Goal: Task Accomplishment & Management: Use online tool/utility

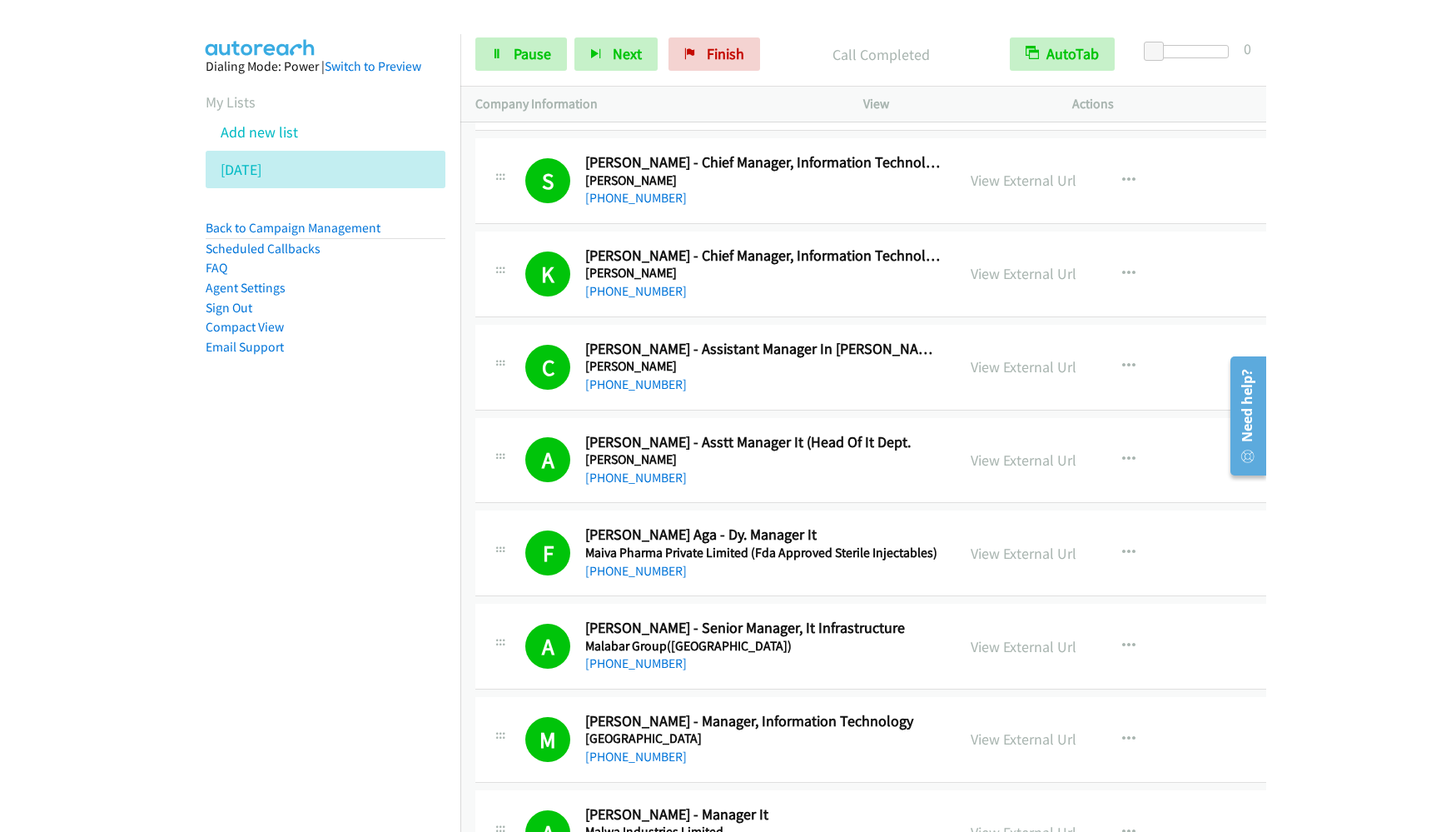
scroll to position [8117, 0]
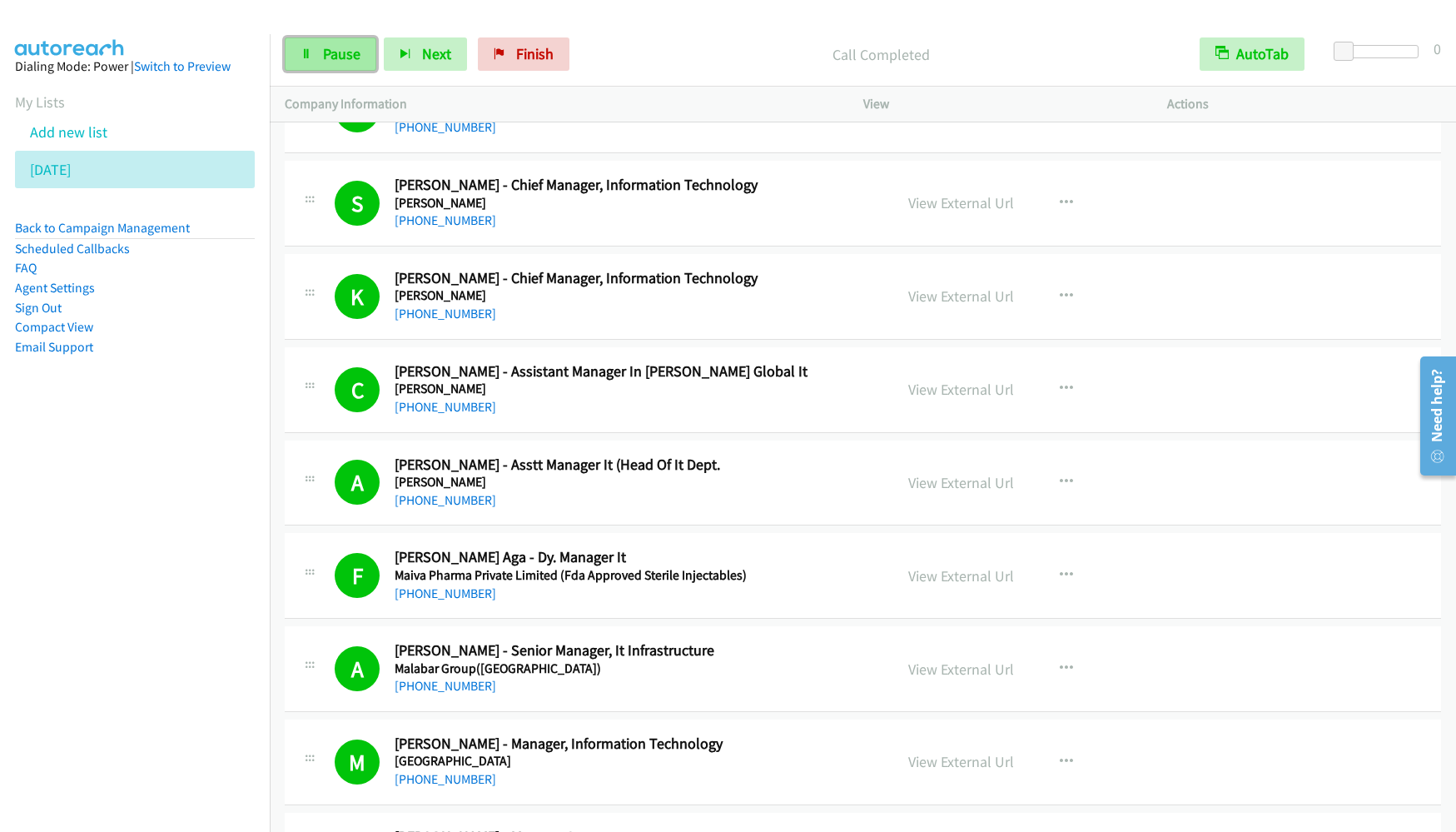
click at [332, 51] on span "Pause" at bounding box center [342, 53] width 38 height 19
drag, startPoint x: 104, startPoint y: 643, endPoint x: 199, endPoint y: 588, distance: 109.8
click at [104, 643] on nav "Dialing Mode: Power | Switch to Preview My Lists Add new list [DATE] Back to Ca…" at bounding box center [136, 449] width 271 height 832
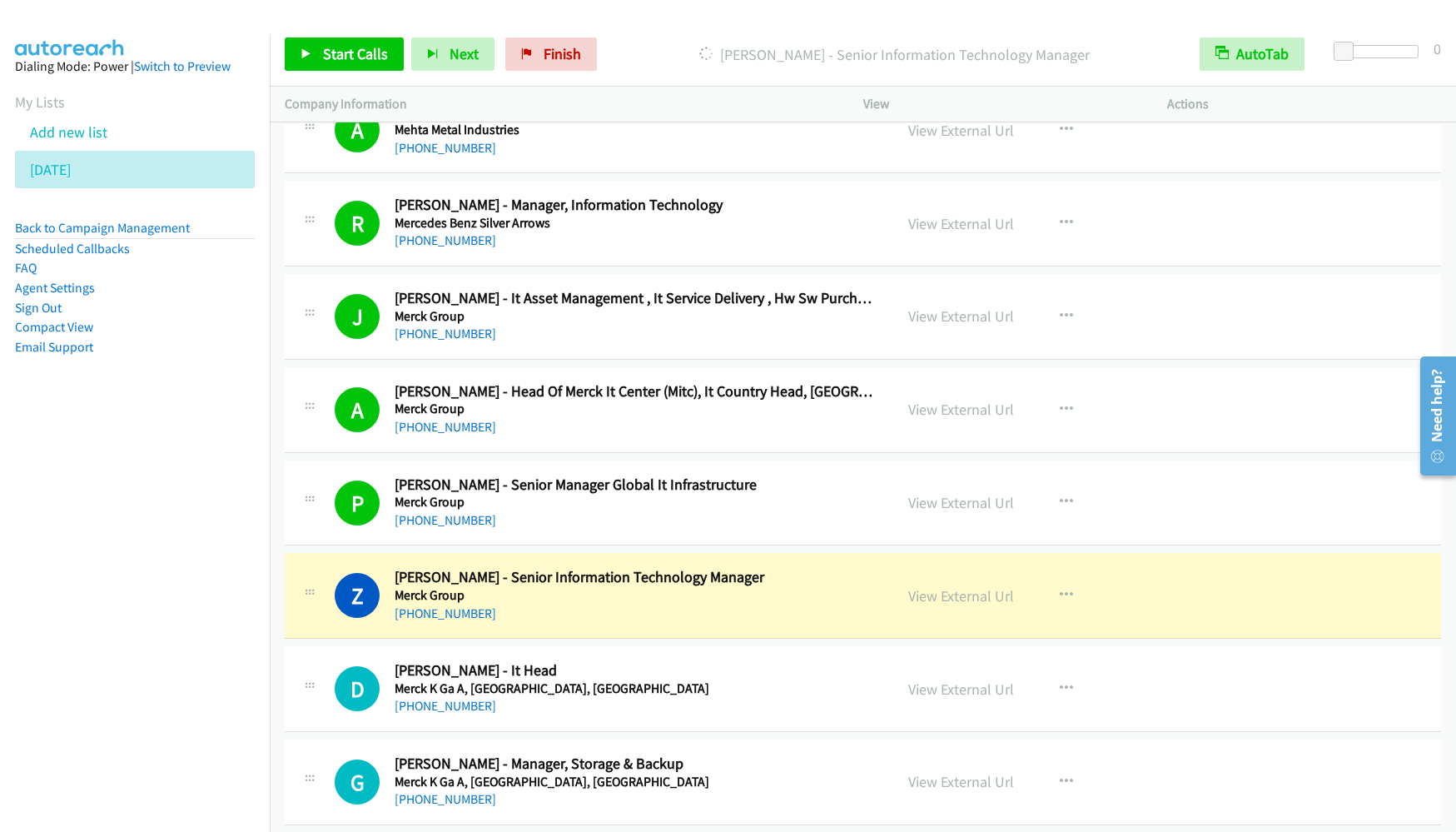
scroll to position [15360, 0]
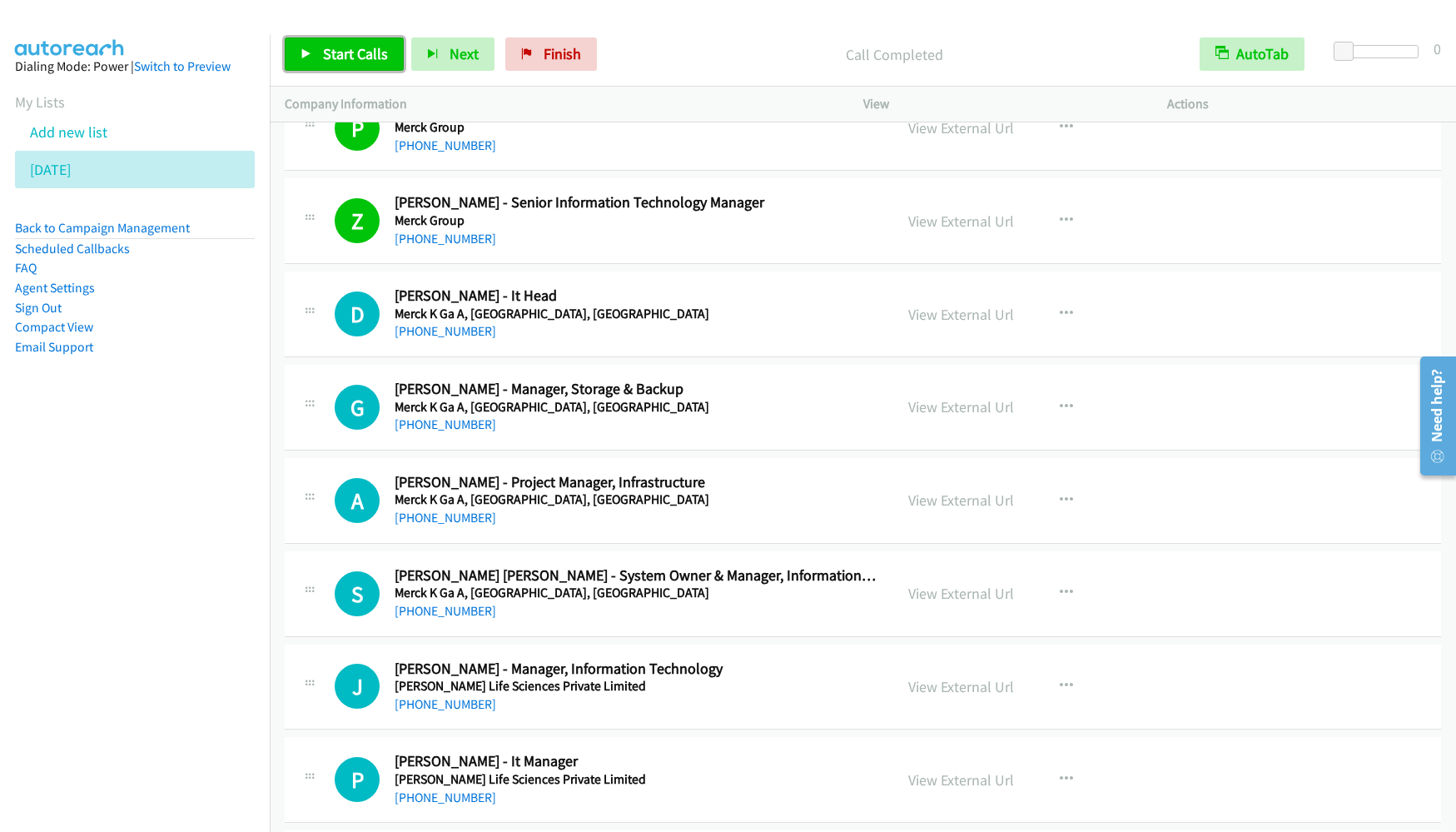
click at [353, 56] on span "Start Calls" at bounding box center [355, 53] width 65 height 19
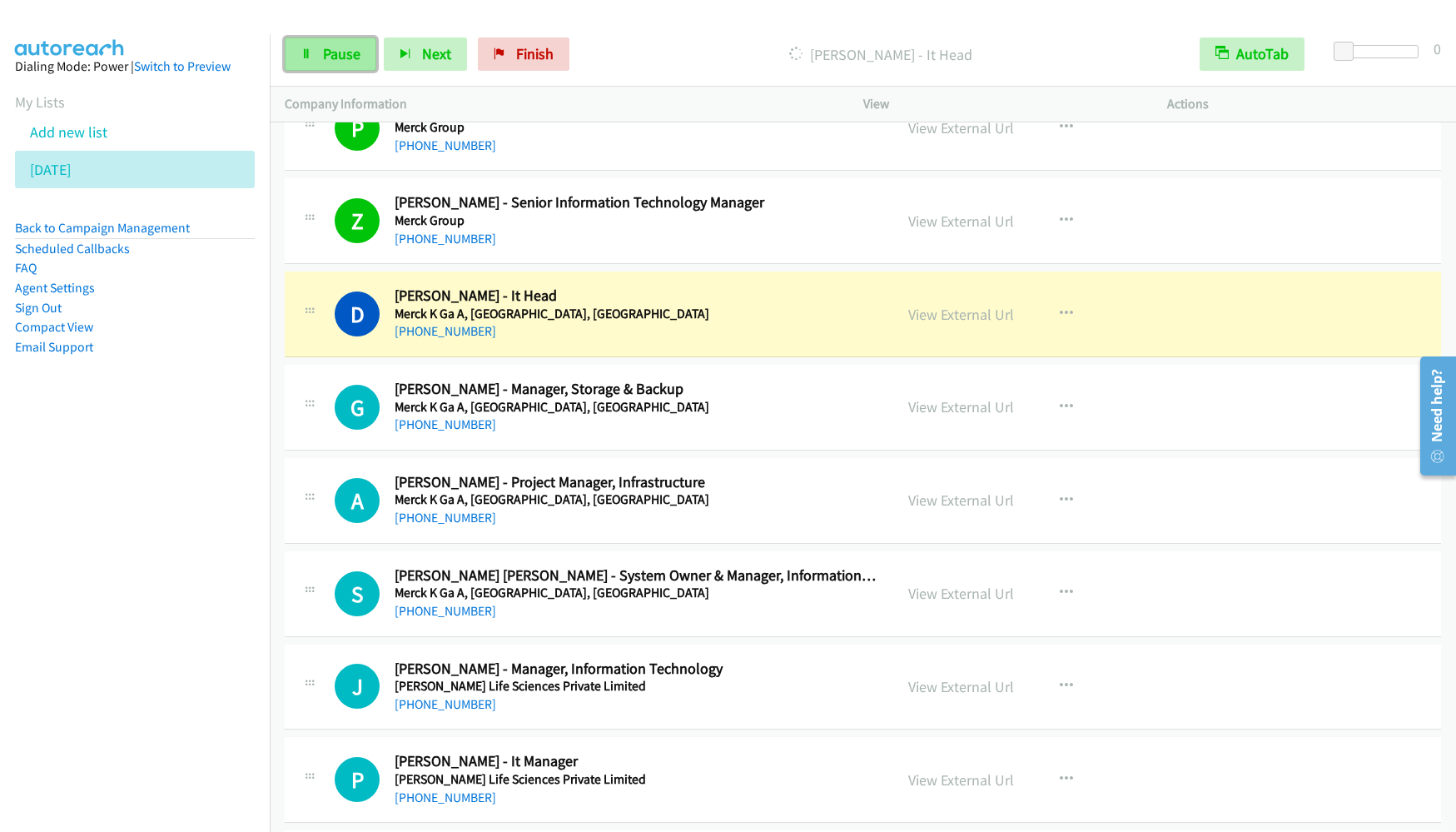
click at [324, 45] on span "Pause" at bounding box center [342, 53] width 38 height 19
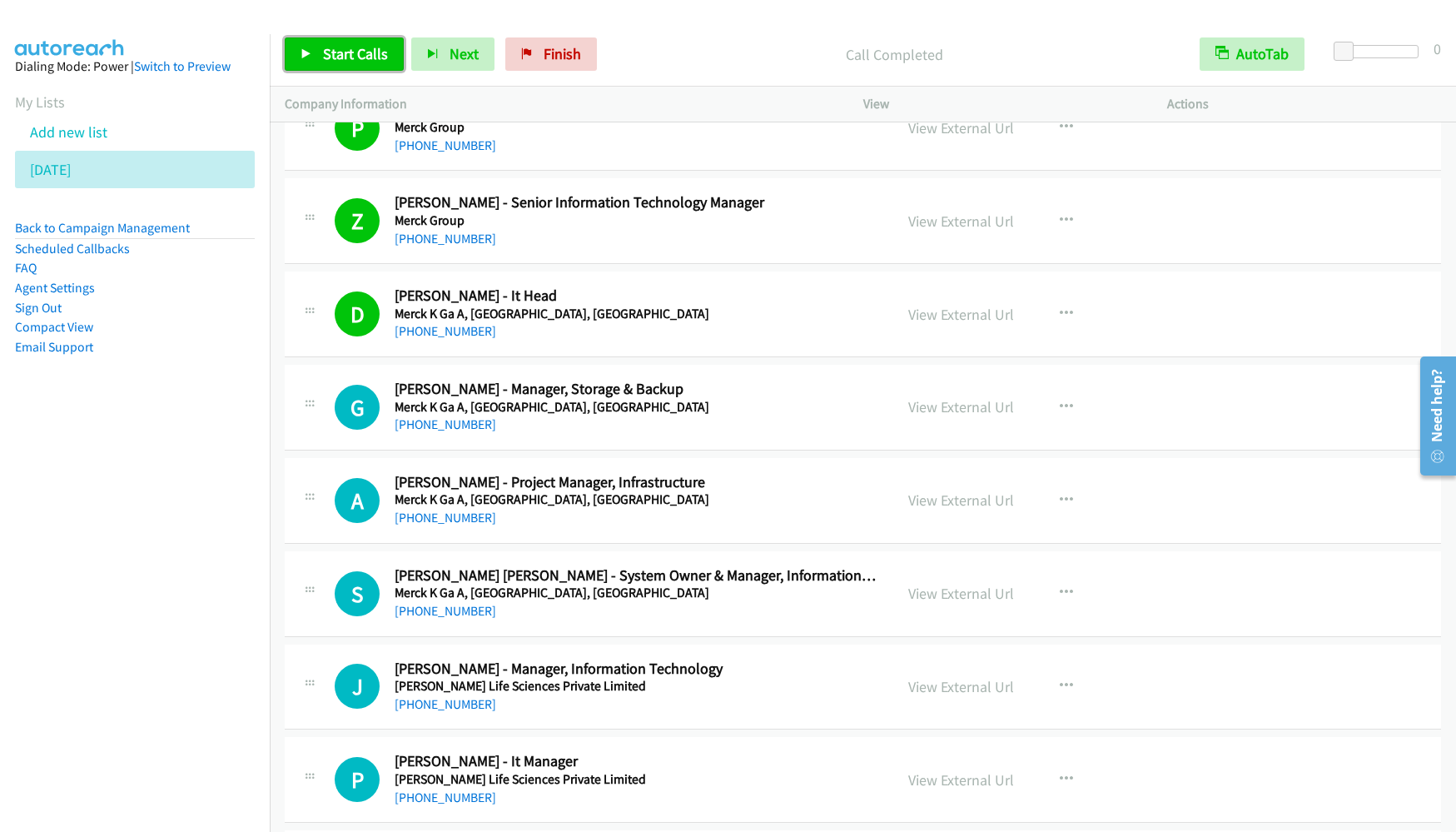
click at [318, 49] on link "Start Calls" at bounding box center [344, 54] width 119 height 33
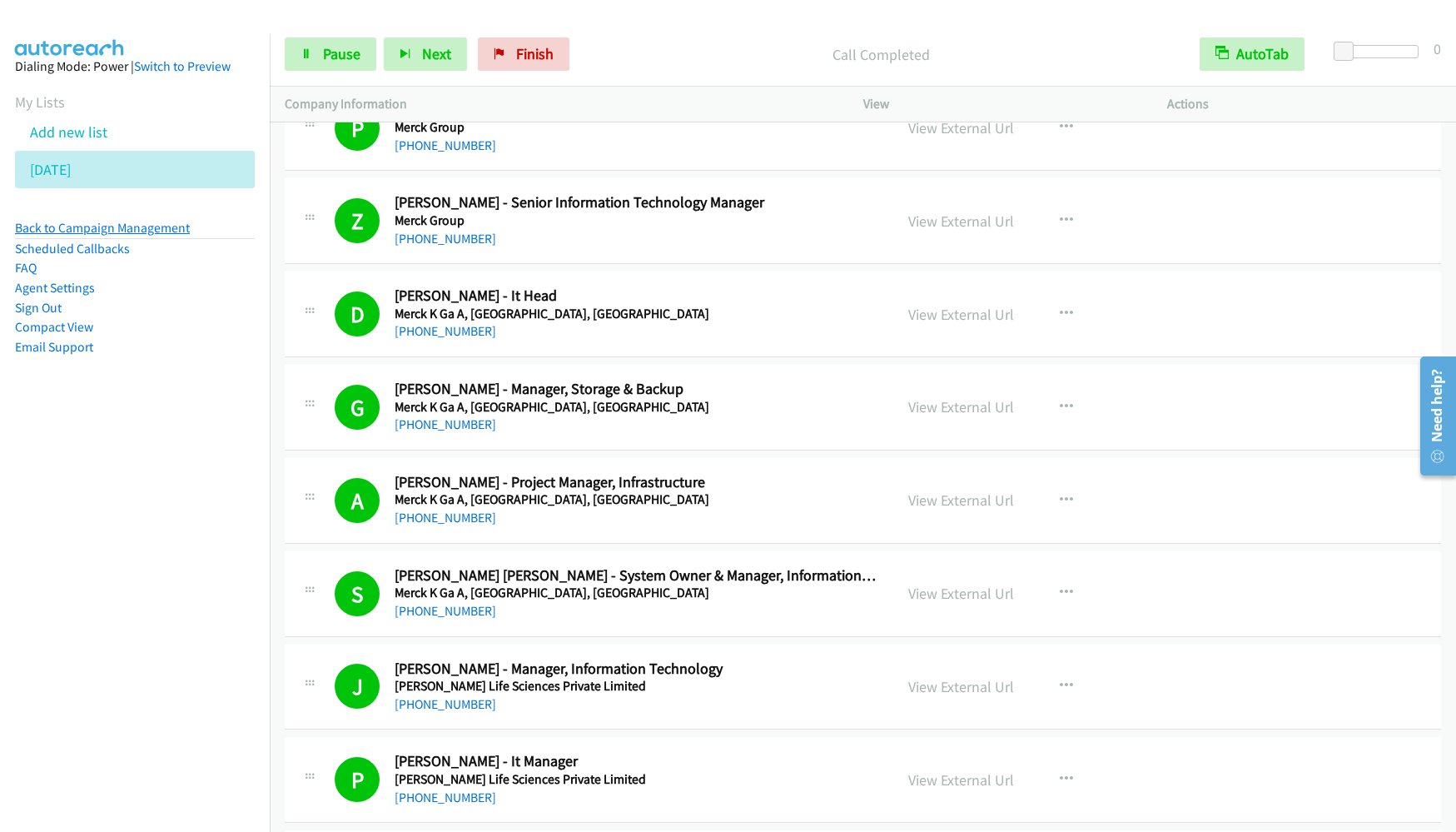
click at [55, 223] on link "Back to Campaign Management" at bounding box center [102, 228] width 174 height 16
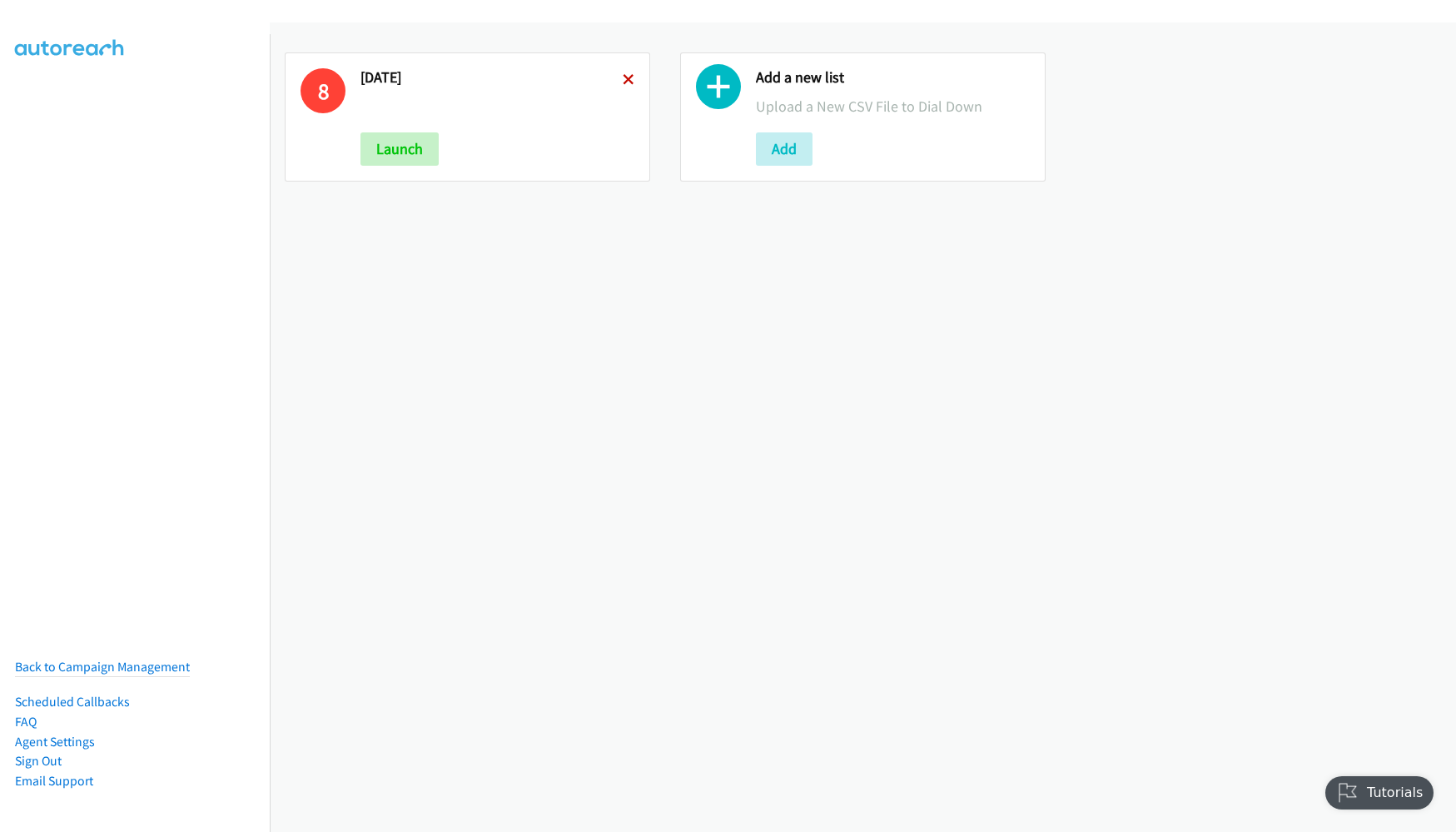
click at [623, 82] on icon at bounding box center [629, 81] width 12 height 12
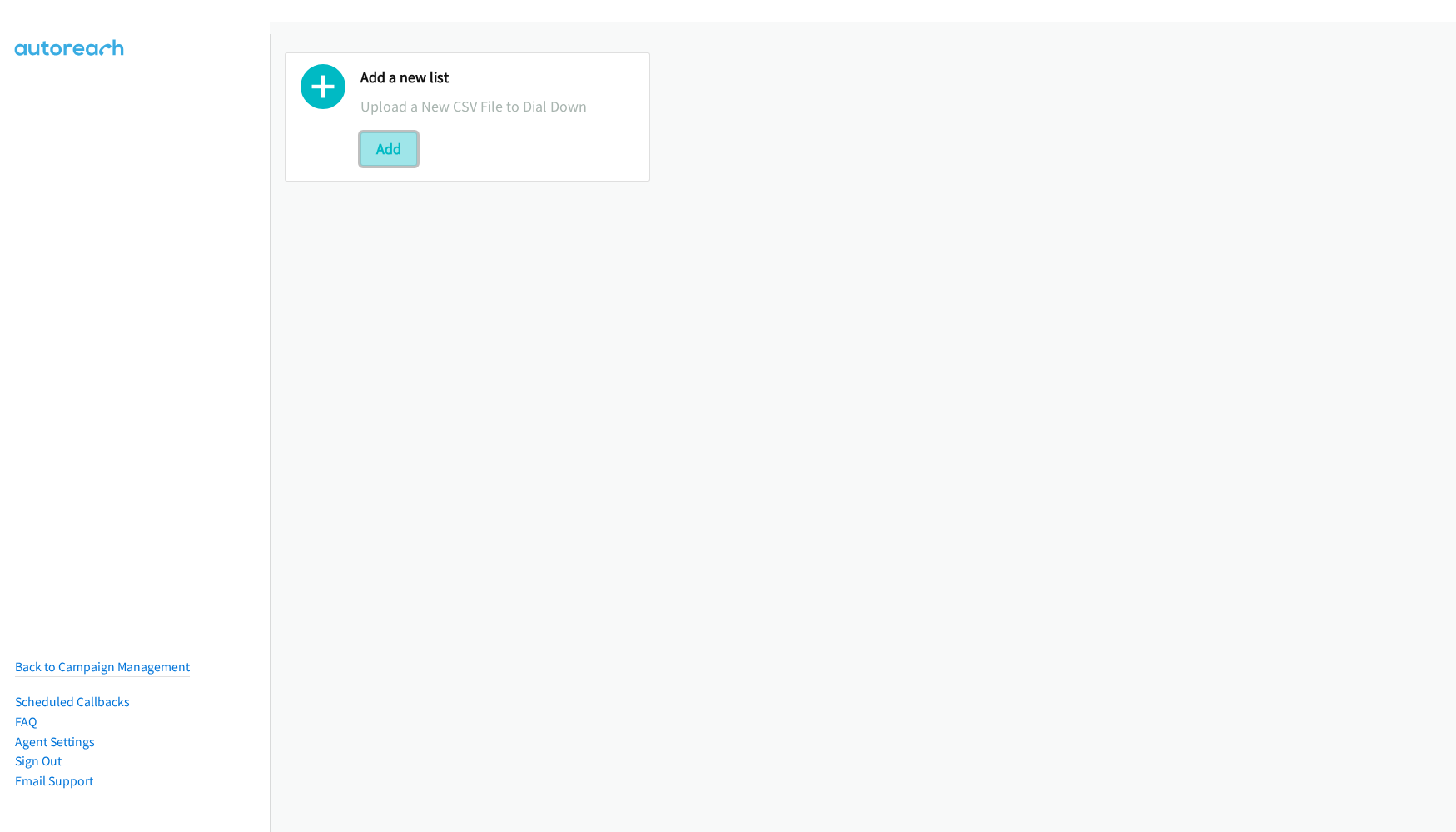
click at [372, 151] on button "Add" at bounding box center [389, 148] width 57 height 33
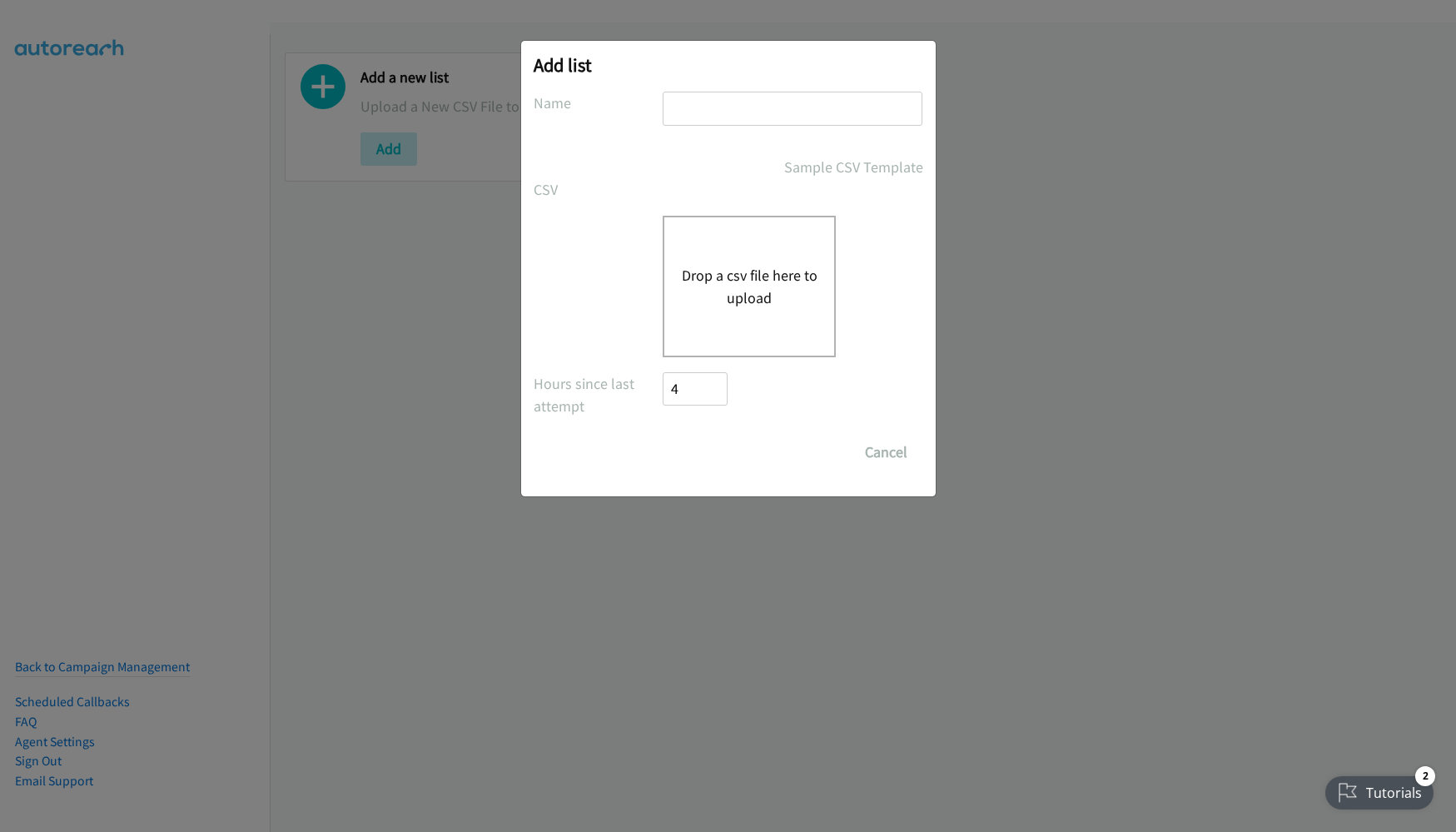
click at [731, 117] on input "text" at bounding box center [792, 109] width 260 height 34
type input "[DATE]"
click at [751, 317] on div "Drop a csv file here to upload" at bounding box center [749, 286] width 173 height 141
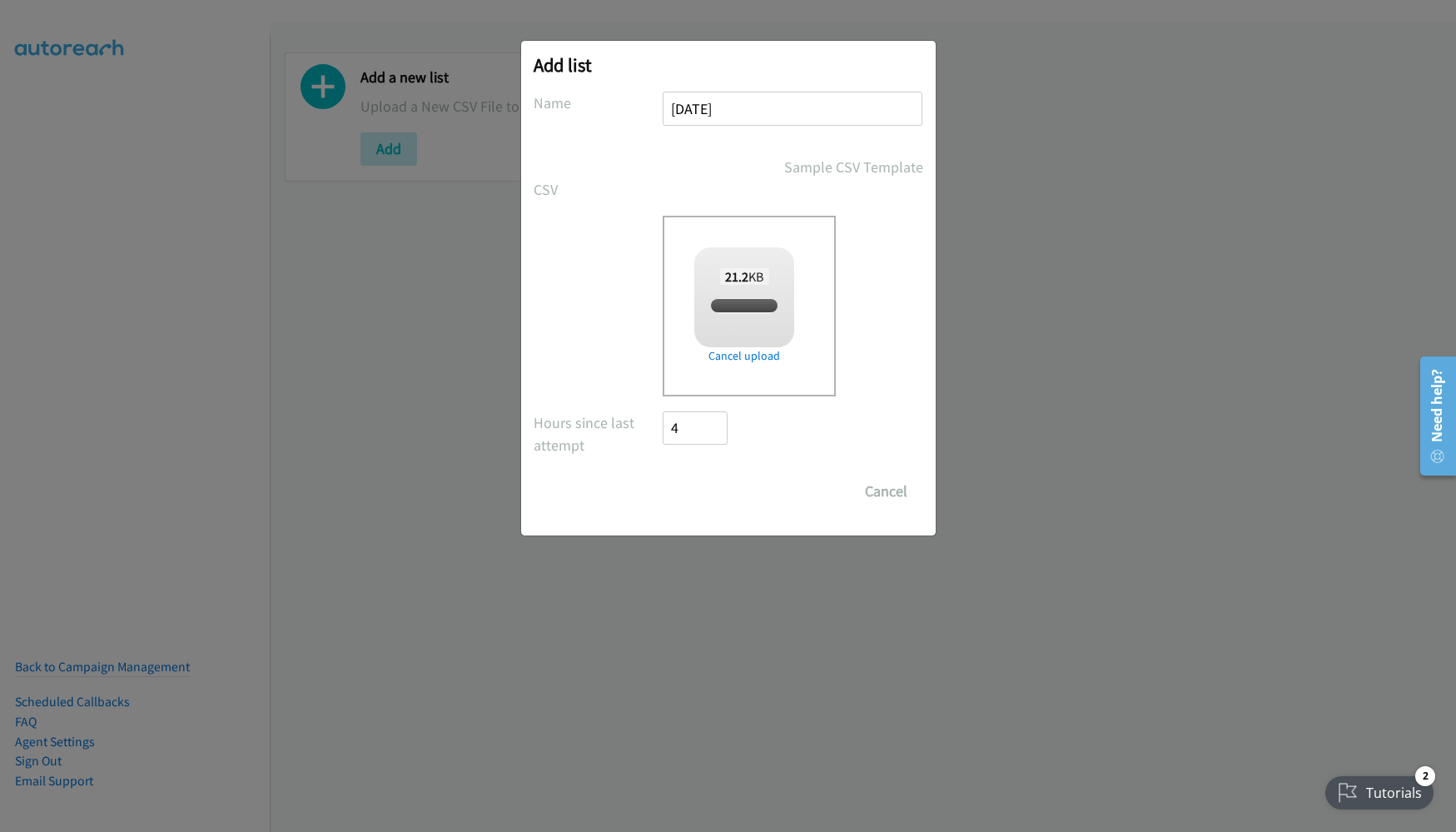
checkbox input "true"
click at [685, 486] on input "Save List" at bounding box center [708, 490] width 88 height 33
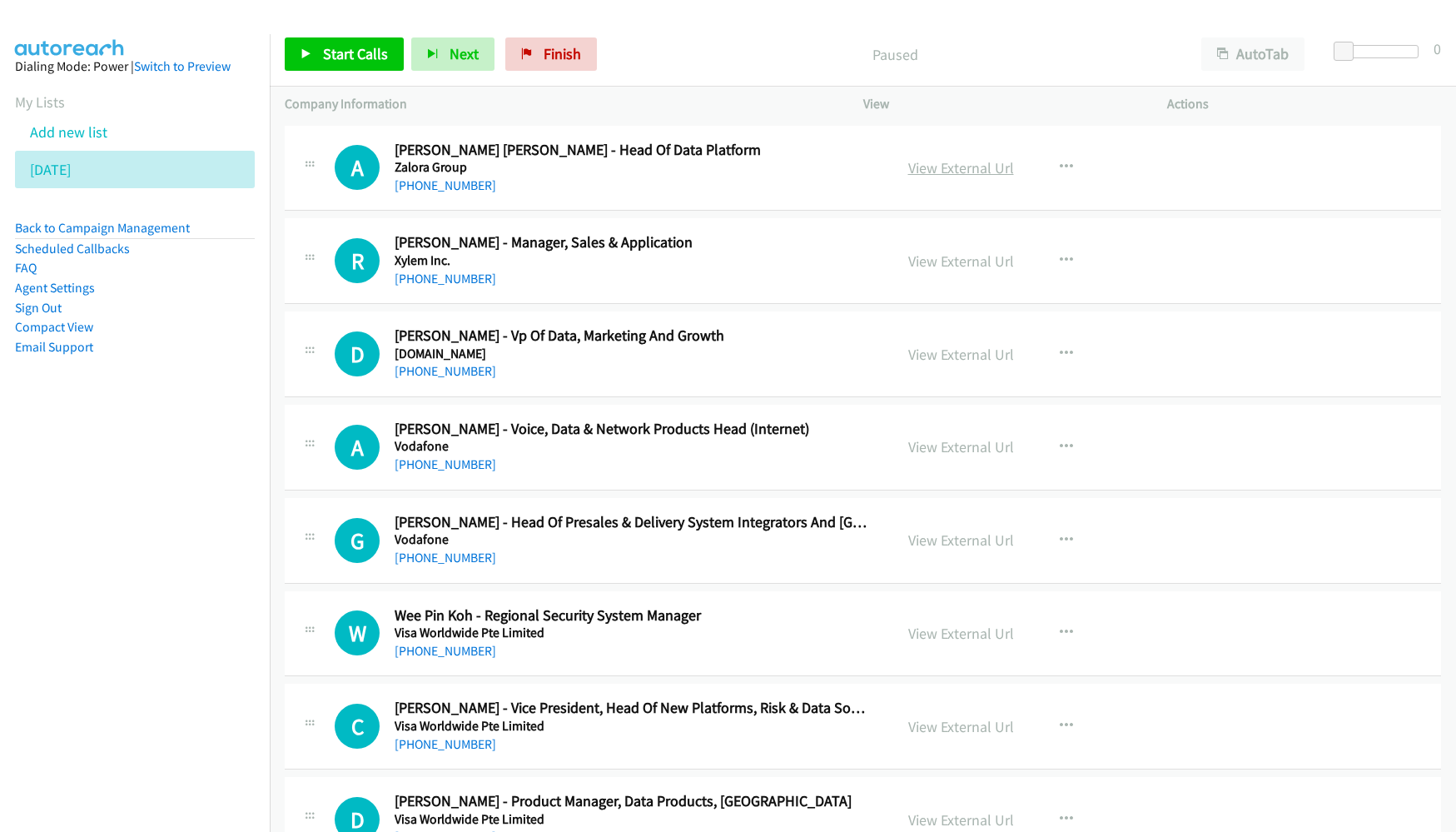
click at [913, 170] on link "View External Url" at bounding box center [962, 167] width 106 height 19
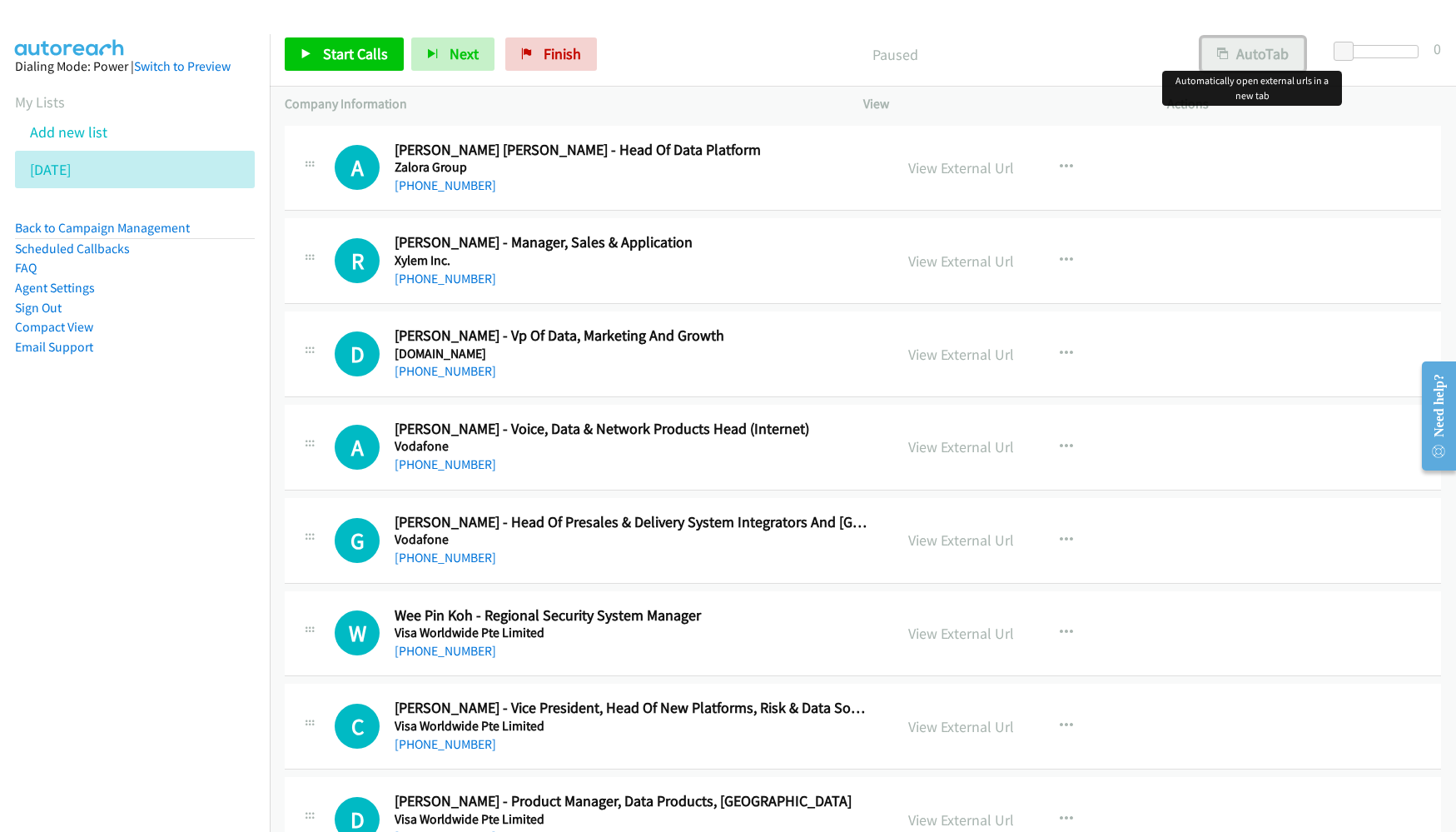
click at [1248, 57] on button "AutoTab" at bounding box center [1254, 54] width 104 height 33
click at [335, 54] on span "Start Calls" at bounding box center [355, 53] width 65 height 19
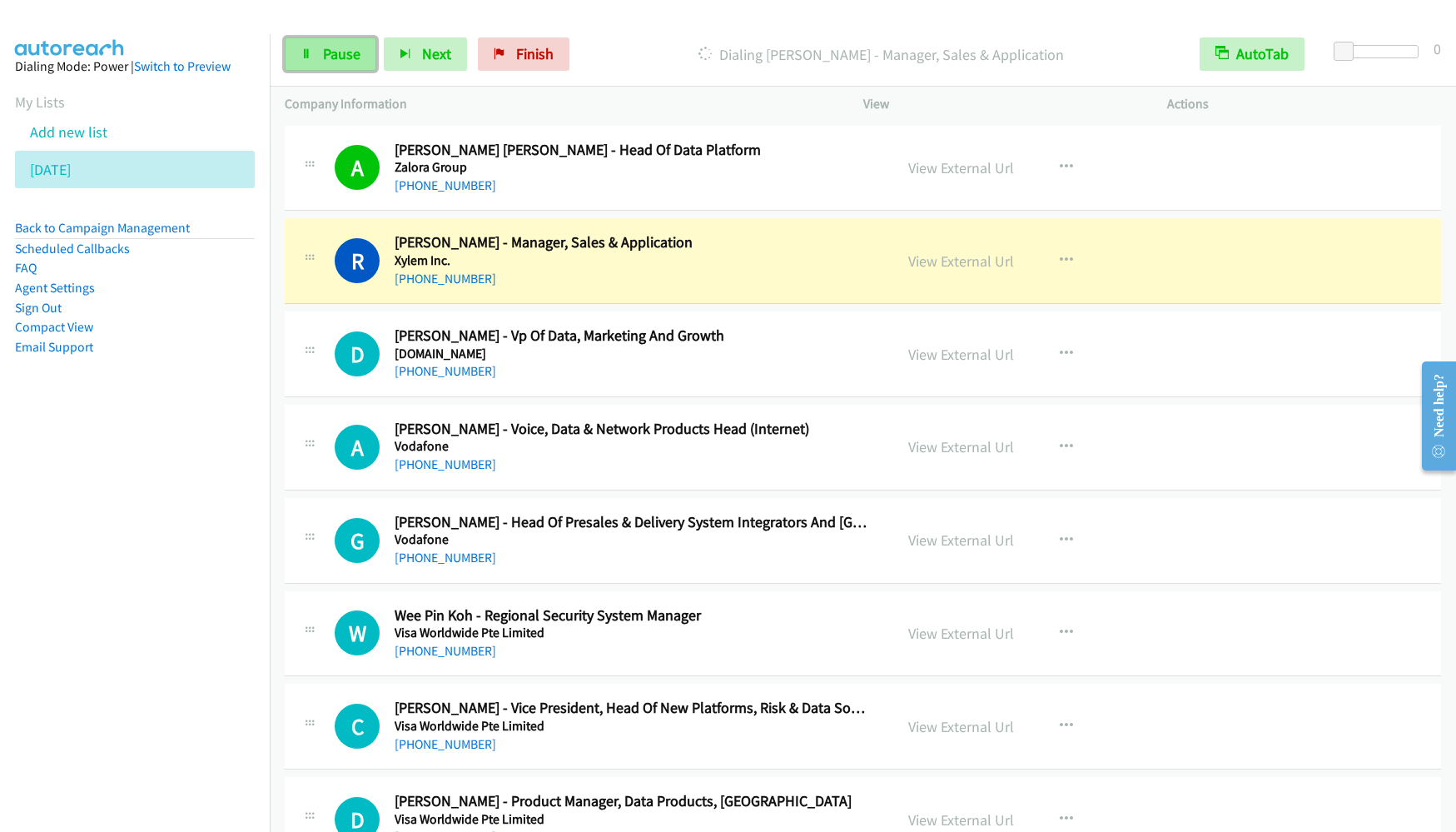
click at [329, 61] on span "Pause" at bounding box center [342, 53] width 38 height 19
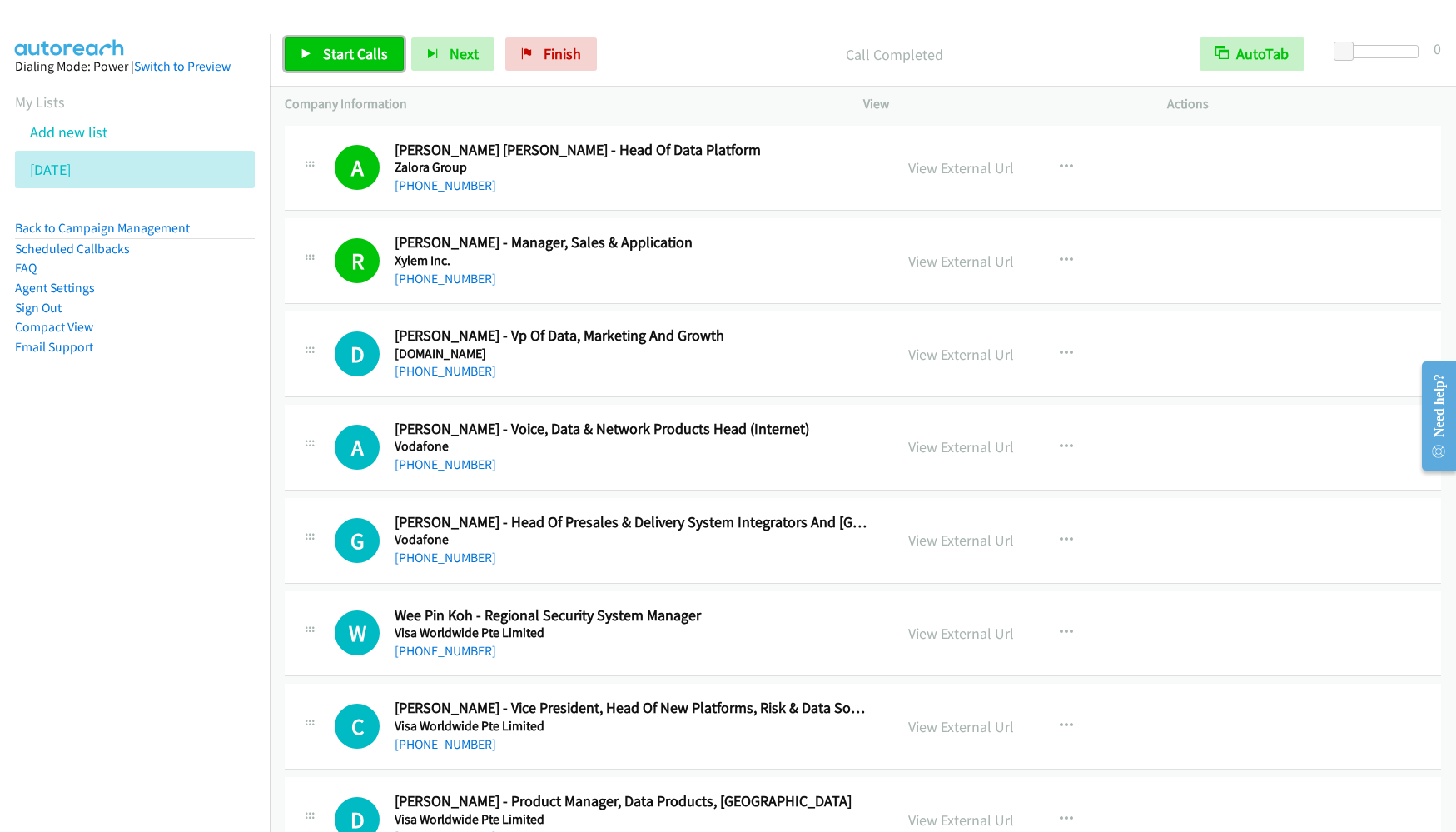
click at [369, 47] on span "Start Calls" at bounding box center [355, 53] width 65 height 19
click at [151, 530] on nav "Dialing Mode: Power | Switch to Preview My Lists Add new list [DATE] Back to Ca…" at bounding box center [136, 449] width 271 height 832
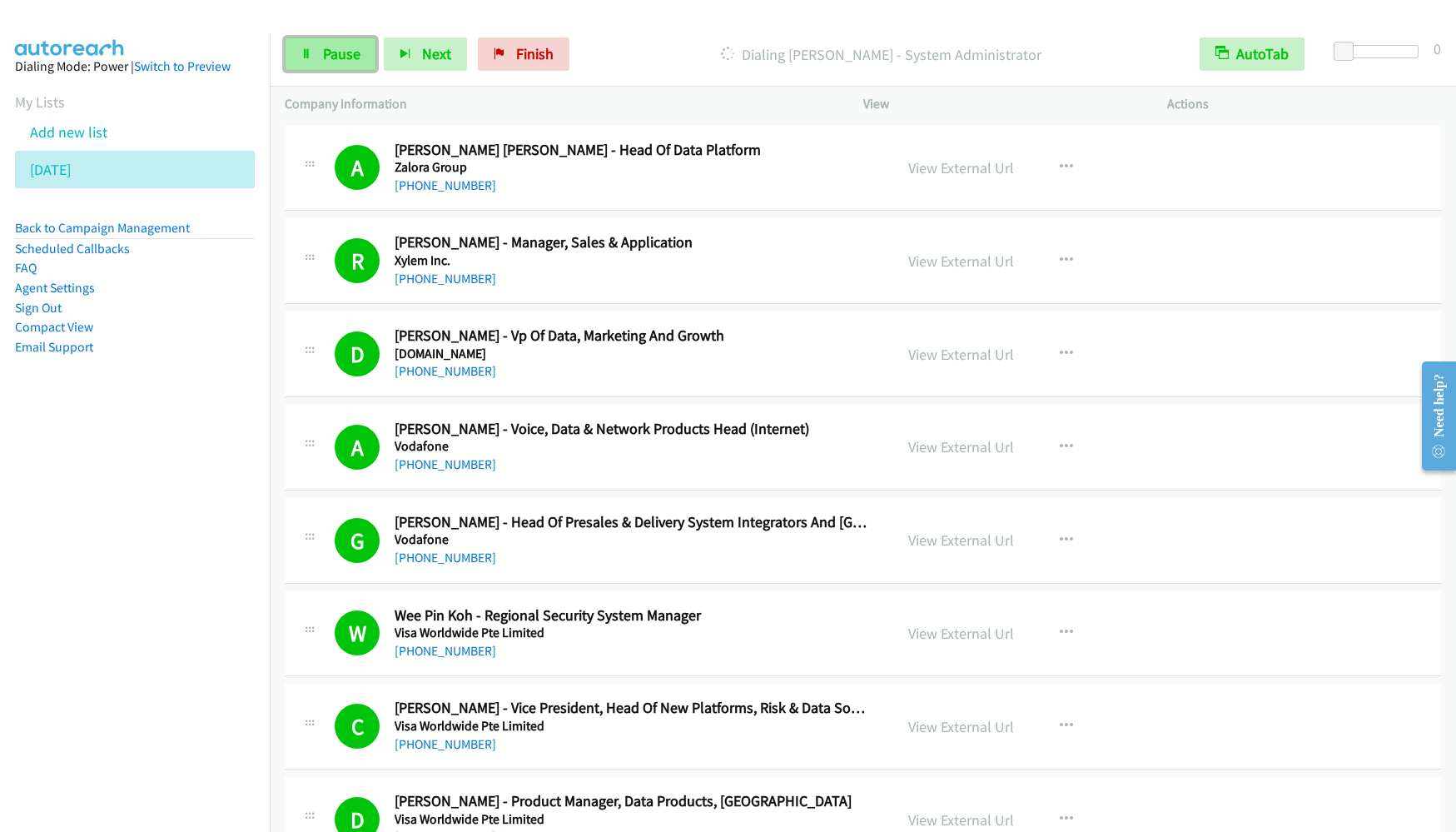
click at [339, 44] on span "Pause" at bounding box center [342, 53] width 38 height 19
click at [302, 46] on link "Start Calls" at bounding box center [344, 54] width 119 height 33
click at [326, 58] on span "Pause" at bounding box center [342, 53] width 38 height 19
click at [138, 414] on aside "Dialing Mode: Power | Switch to Preview My Lists Add new list [DATE] Back to Ca…" at bounding box center [135, 232] width 270 height 398
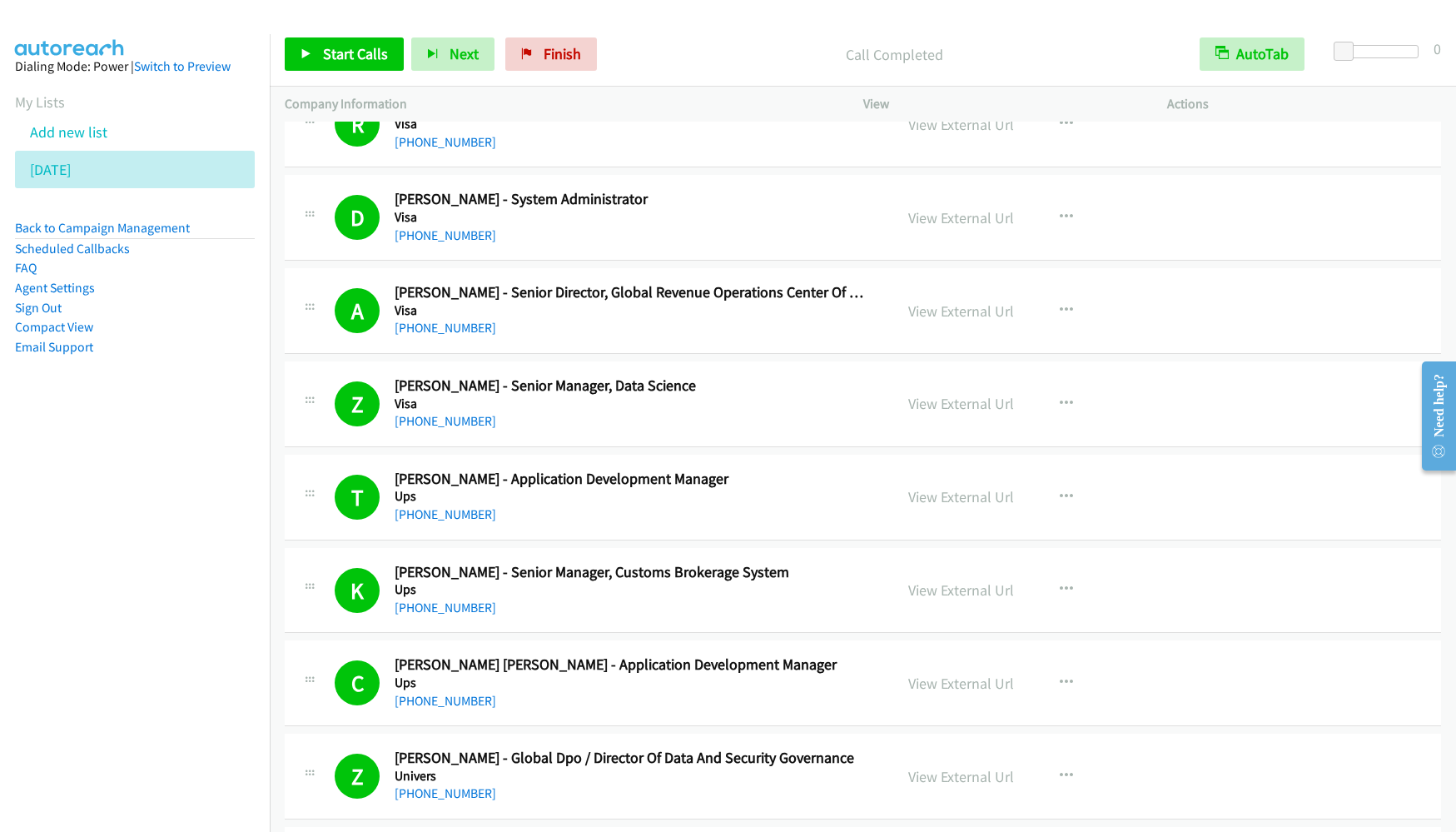
scroll to position [2498, 0]
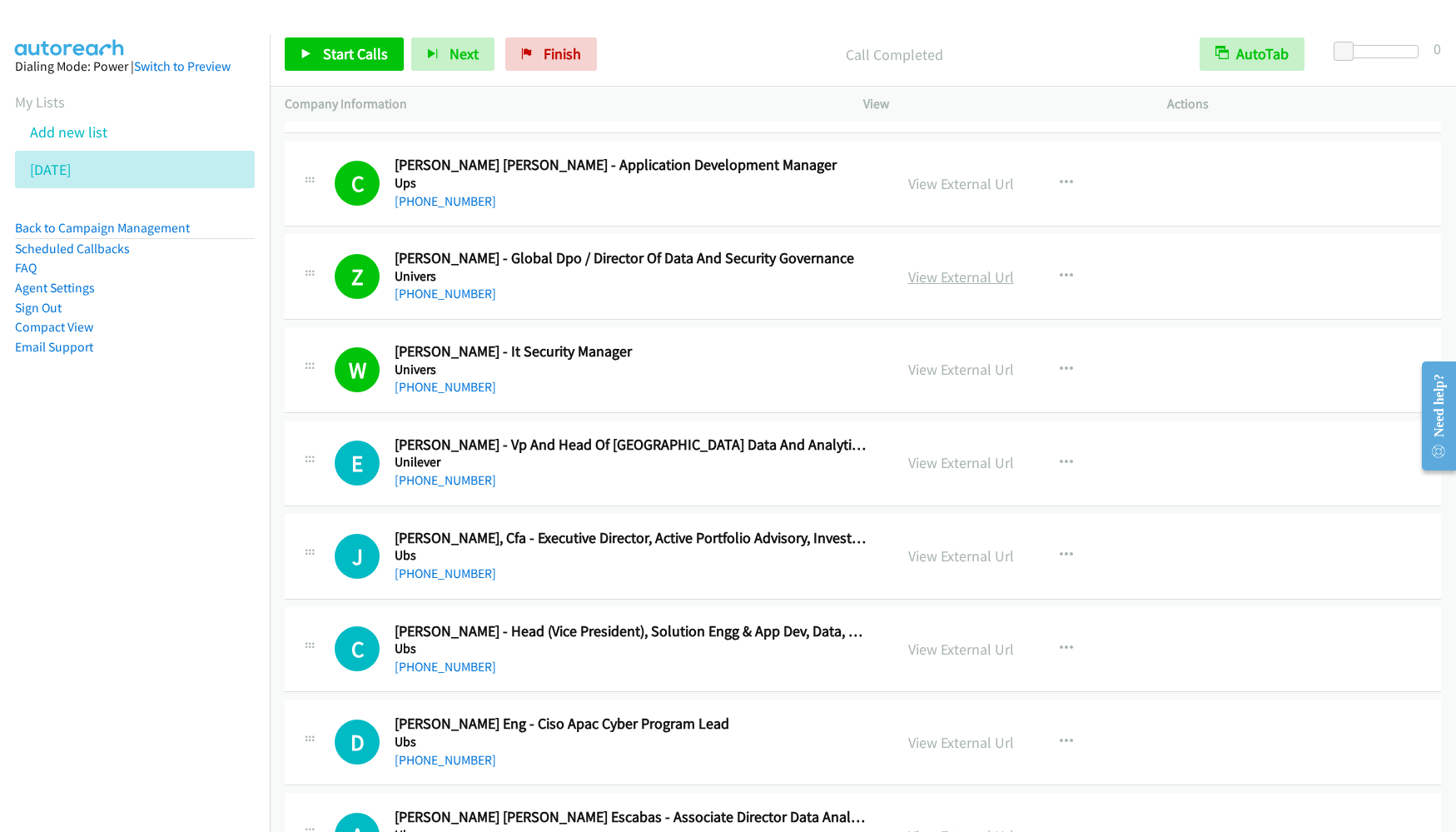
click at [918, 268] on link "View External Url" at bounding box center [962, 276] width 106 height 19
click at [353, 53] on span "Start Calls" at bounding box center [355, 53] width 65 height 19
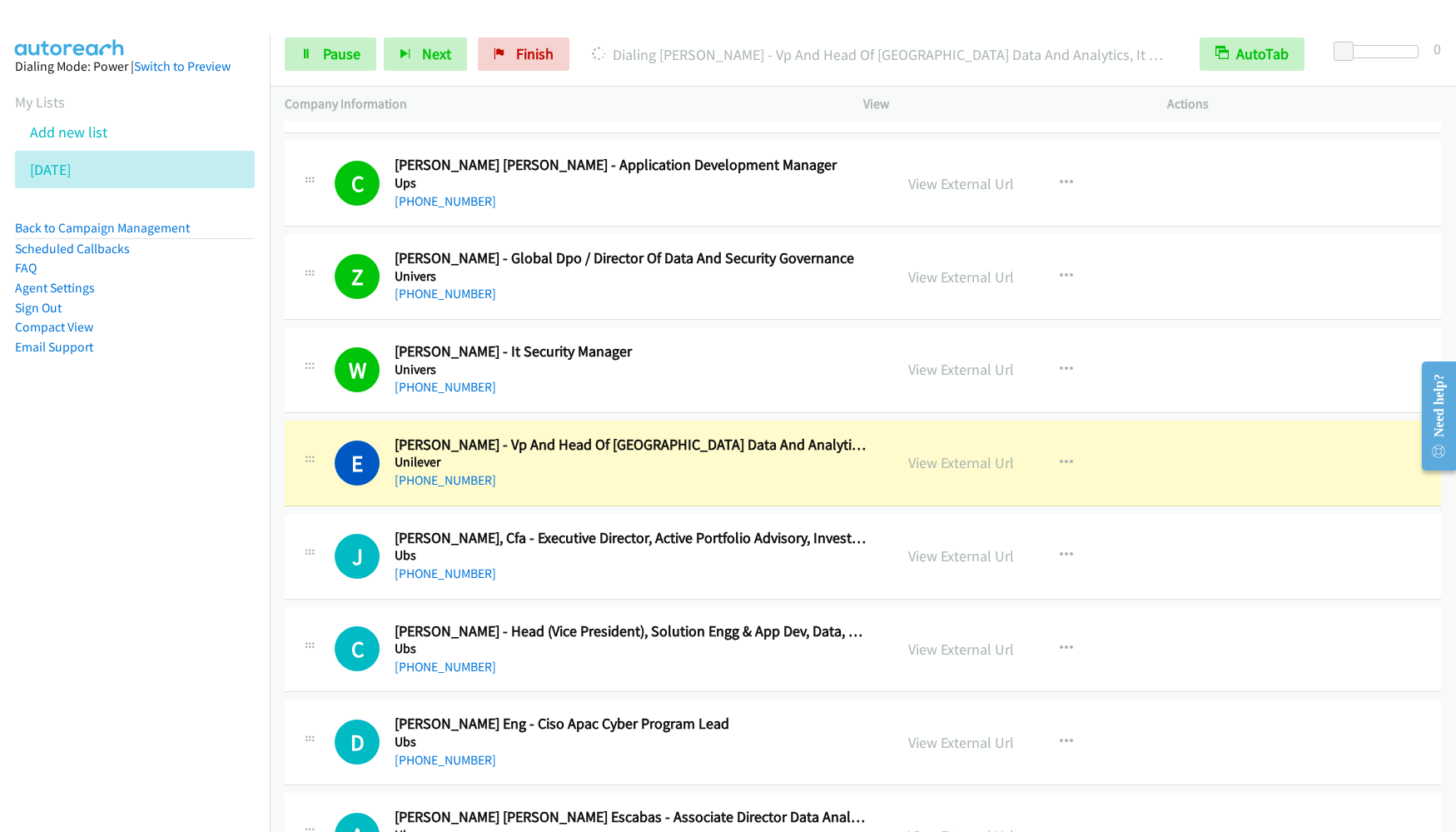
drag, startPoint x: 190, startPoint y: 543, endPoint x: 514, endPoint y: 179, distance: 487.3
click at [190, 544] on nav "Dialing Mode: Power | Switch to Preview My Lists Add new list [DATE] Back to Ca…" at bounding box center [136, 449] width 271 height 832
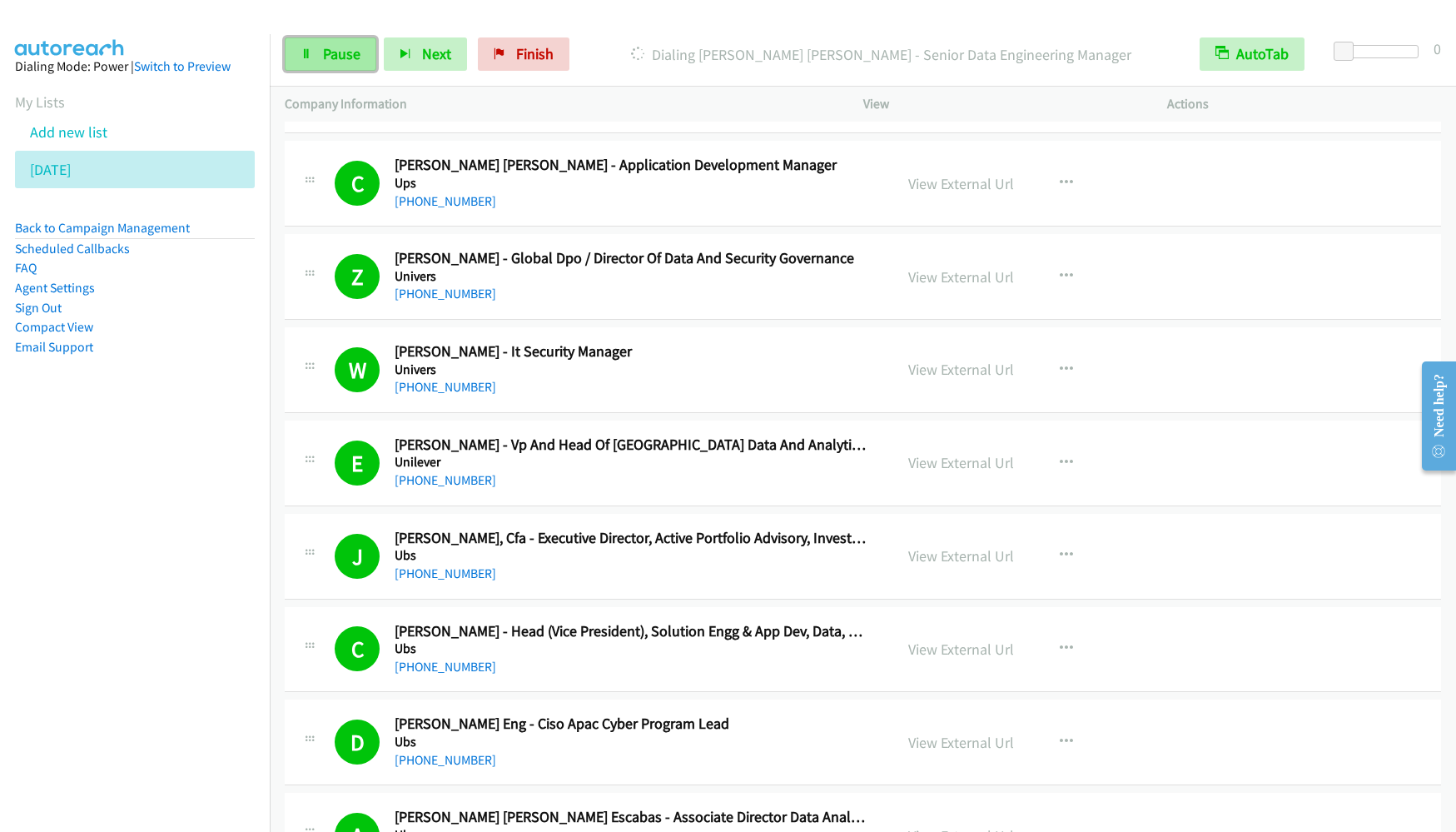
click at [323, 58] on span "Pause" at bounding box center [342, 53] width 38 height 19
